Goal: Transaction & Acquisition: Obtain resource

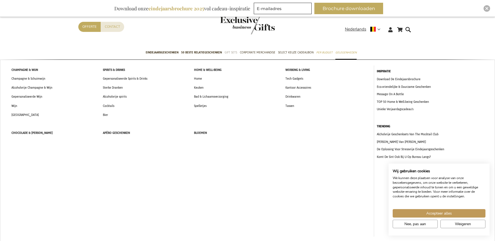
click at [228, 53] on span "Gift Sets" at bounding box center [230, 53] width 13 height 6
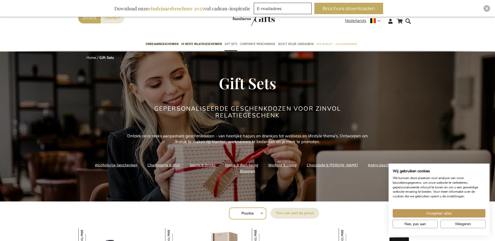
scroll to position [65, 0]
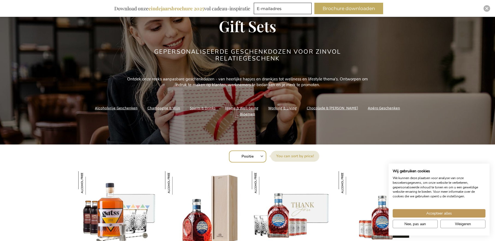
click at [313, 112] on link "Chocolade & [PERSON_NAME]" at bounding box center [331, 107] width 51 height 7
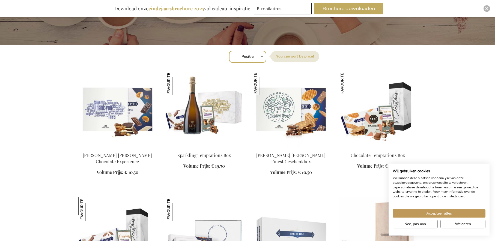
scroll to position [166, 0]
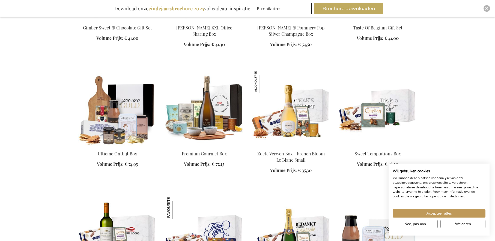
scroll to position [681, 0]
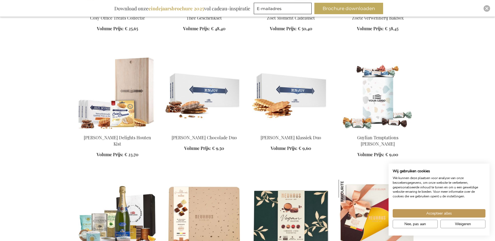
scroll to position [1060, 0]
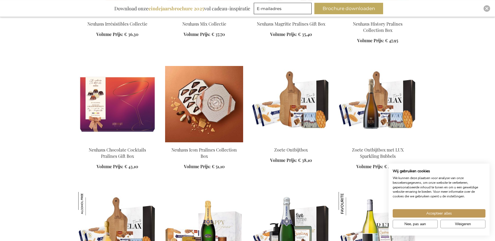
scroll to position [1440, 0]
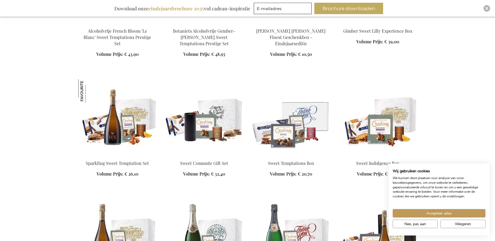
scroll to position [1967, 0]
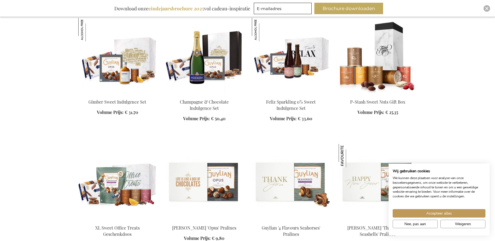
scroll to position [2321, 0]
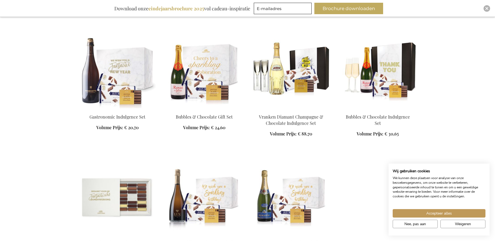
scroll to position [2801, 0]
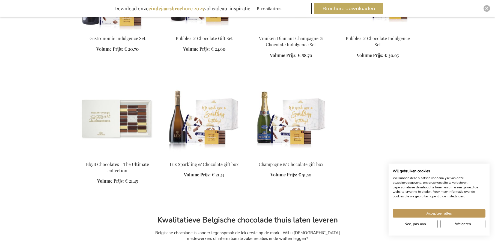
scroll to position [2683, 0]
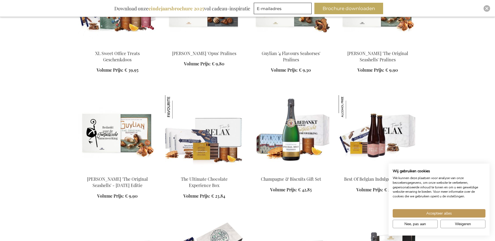
scroll to position [2330, 0]
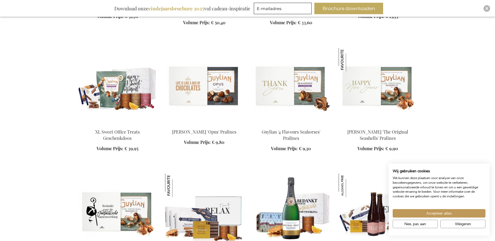
click at [131, 89] on img at bounding box center [117, 86] width 78 height 76
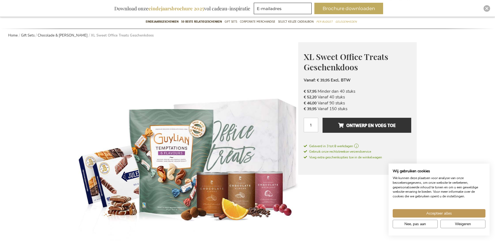
scroll to position [48, 0]
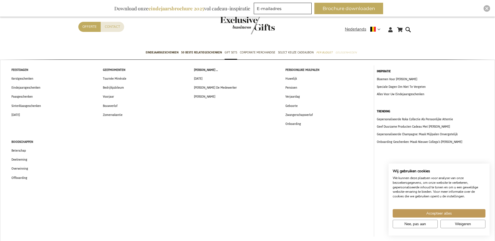
click at [349, 53] on span "Gelegenheden" at bounding box center [345, 53] width 21 height 6
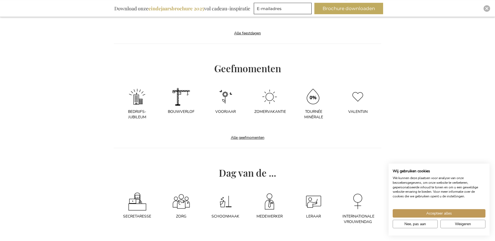
scroll to position [288, 0]
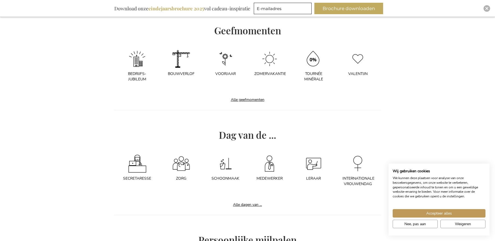
click at [140, 66] on img at bounding box center [137, 58] width 19 height 19
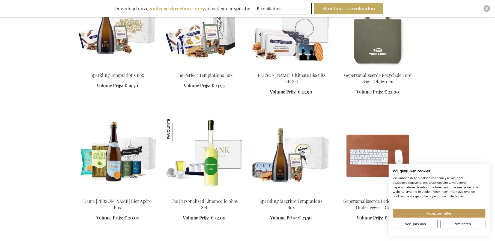
scroll to position [445, 0]
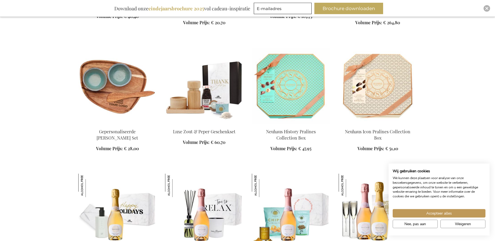
scroll to position [2535, 0]
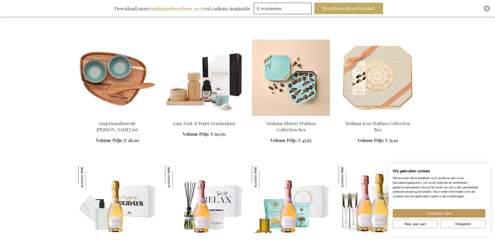
click at [293, 52] on img at bounding box center [291, 78] width 78 height 76
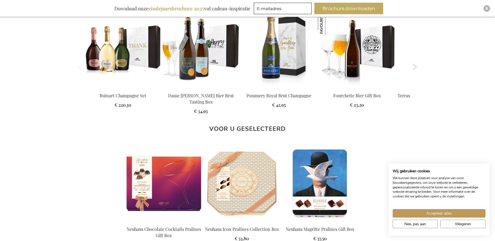
scroll to position [585, 0]
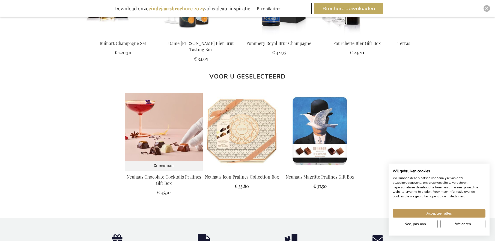
click at [170, 128] on img at bounding box center [164, 132] width 78 height 78
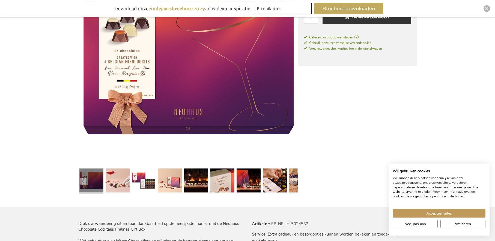
scroll to position [161, 0]
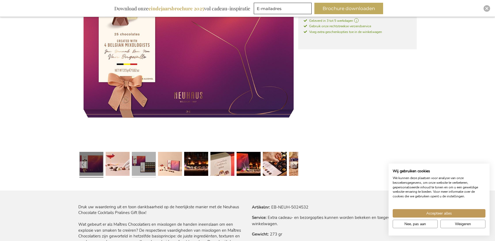
click at [150, 172] on link at bounding box center [144, 165] width 24 height 30
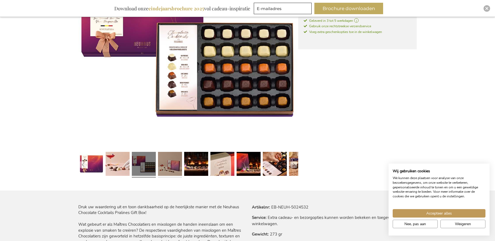
click at [170, 168] on link at bounding box center [170, 165] width 24 height 30
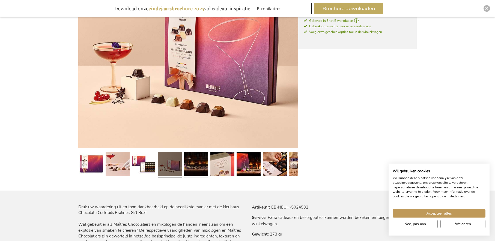
click at [192, 168] on link at bounding box center [196, 165] width 24 height 30
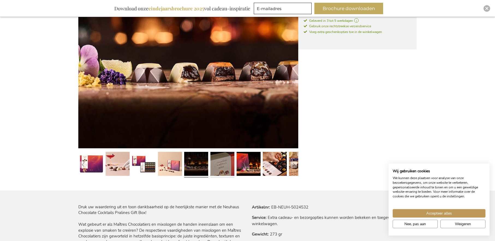
click at [216, 165] on link at bounding box center [222, 165] width 24 height 30
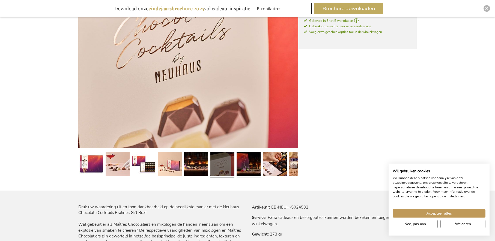
click at [239, 164] on link at bounding box center [248, 165] width 24 height 30
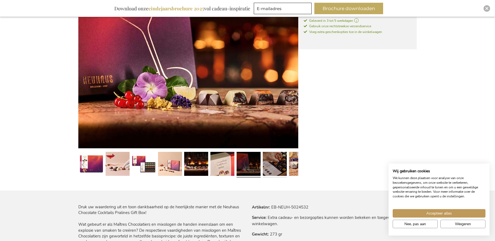
click at [271, 165] on link at bounding box center [275, 165] width 24 height 30
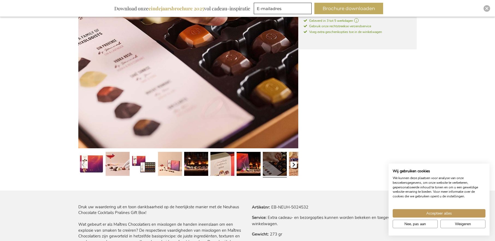
click at [292, 167] on button "button" at bounding box center [293, 164] width 7 height 7
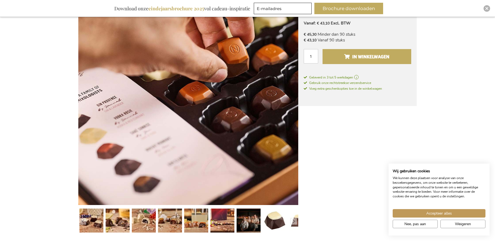
scroll to position [0, 0]
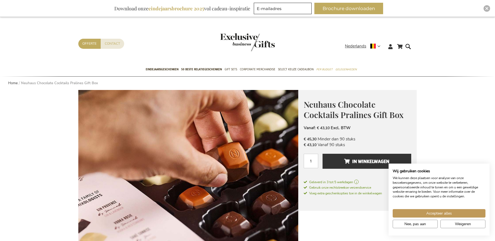
click at [177, 10] on b "eindejaarsbrochure 2025" at bounding box center [176, 8] width 56 height 7
click at [291, 32] on header "Winkelwagen Winkelwagen Sluiten U heeft geen product(en) in uw winkelwagen. Ga …" at bounding box center [247, 40] width 495 height 46
click at [336, 11] on button "Brochure downloaden" at bounding box center [348, 8] width 69 height 11
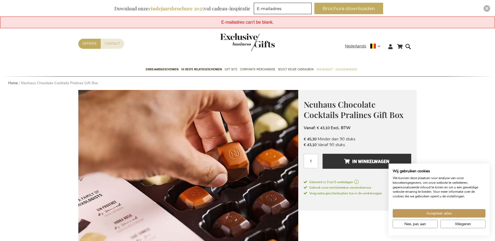
click at [290, 51] on div "Contact Offerte" at bounding box center [211, 51] width 266 height 24
